Goal: Answer question/provide support

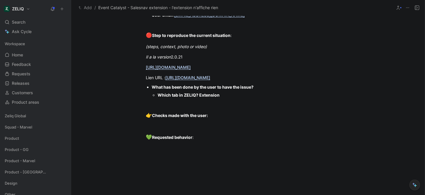
scroll to position [470, 0]
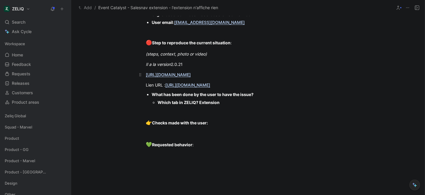
click at [191, 76] on link "https://app.birdie.so/library/b47fd98e-c7f4-4978-a103-62b0f8319614" at bounding box center [168, 74] width 45 height 5
click at [343, 90] on p "Lien URL : https://www.linkedin.com/sales/search/people?page=13&savedSearchId=1…" at bounding box center [248, 85] width 227 height 10
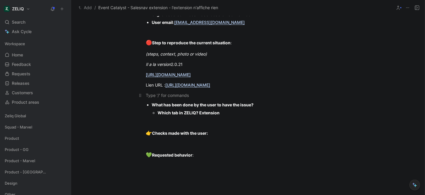
click at [161, 98] on div at bounding box center [248, 95] width 204 height 6
click at [270, 125] on p at bounding box center [248, 122] width 227 height 10
click at [183, 98] on u "https://share.birdie.so/i/Ej3Kh9k6J" at bounding box center [168, 95] width 45 height 5
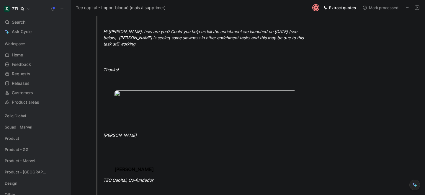
scroll to position [157, 0]
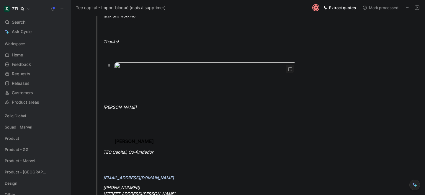
click at [149, 77] on body "ZELIQ Search ⌘ K Ask Cycle Workspace Home G then H Feedback G then F Requests G…" at bounding box center [212, 97] width 425 height 195
click at [164, 195] on div at bounding box center [212, 195] width 425 height 0
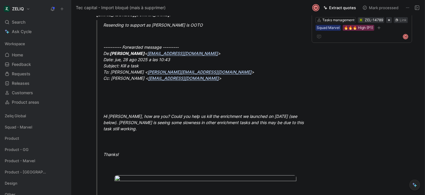
scroll to position [0, 0]
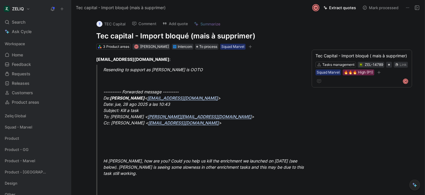
click at [155, 37] on h1 "Tec capital - Import bloqué (mais à supprimer)" at bounding box center [198, 35] width 204 height 9
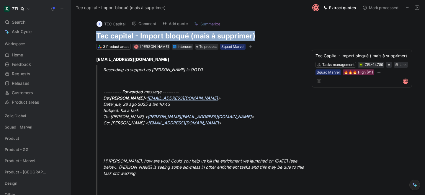
click at [155, 37] on h1 "Tec capital - Import bloqué (mais à supprimer)" at bounding box center [198, 35] width 204 height 9
copy h1 "Tec capital - Import bloqué (mais à supprimer)"
click at [40, 18] on div "Search ⌘ K" at bounding box center [35, 22] width 66 height 9
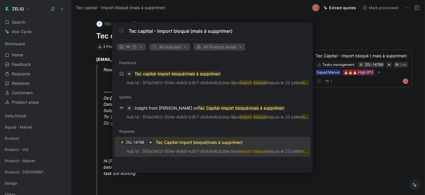
type input "Tec capital - Import bloqué (mais à supprimer)"
click at [177, 149] on p "hub Id : 5f3a3403-304e-4db9-b2b7-db8afe6cb2ea Il a un import bloqué depuis le 2…" at bounding box center [212, 152] width 193 height 9
